Goal: Find specific page/section: Find specific page/section

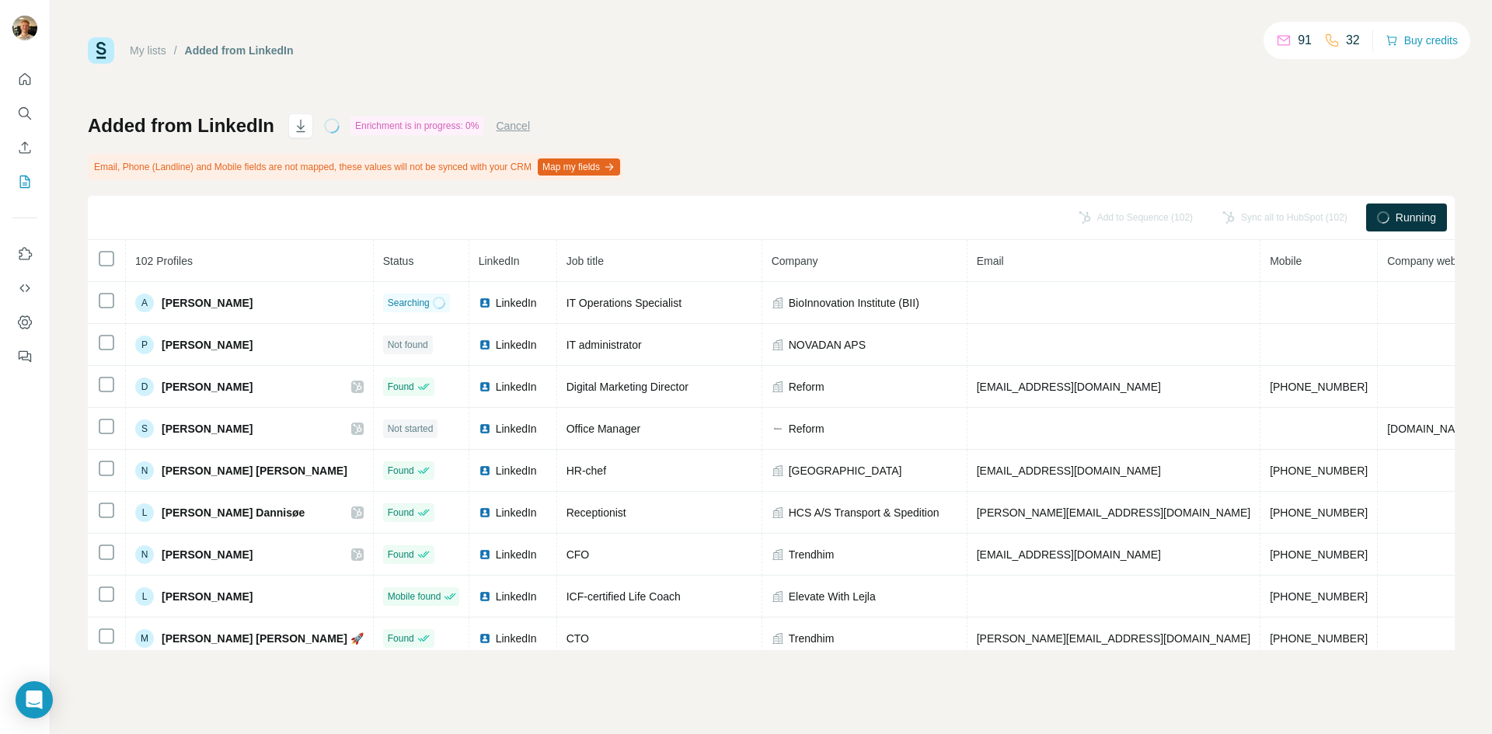
scroll to position [0, 14]
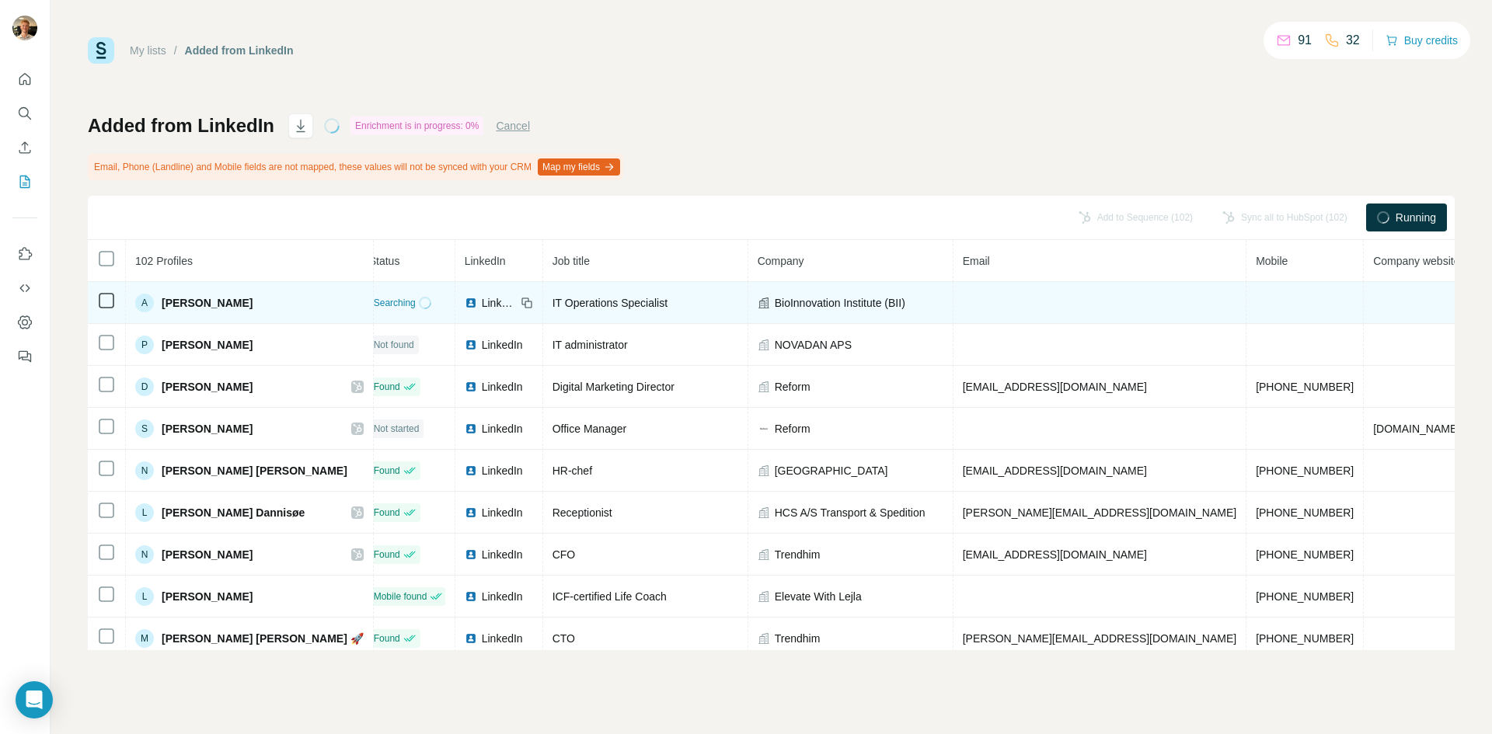
click at [969, 291] on td at bounding box center [1099, 303] width 293 height 42
drag, startPoint x: 1126, startPoint y: 280, endPoint x: 1149, endPoint y: 298, distance: 29.8
click at [1133, 284] on table "102 Profiles Status LinkedIn Job title Company Email Mobile Company website Lan…" at bounding box center [868, 680] width 1589 height 881
click at [1246, 307] on td at bounding box center [1304, 303] width 117 height 42
